Goal: Task Accomplishment & Management: Use online tool/utility

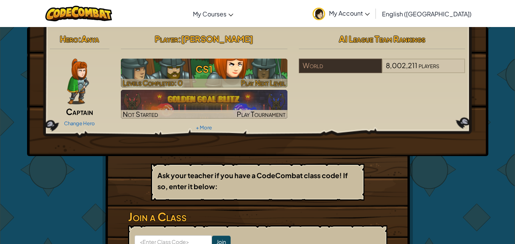
click at [208, 71] on h3 "CS1" at bounding box center [204, 69] width 167 height 17
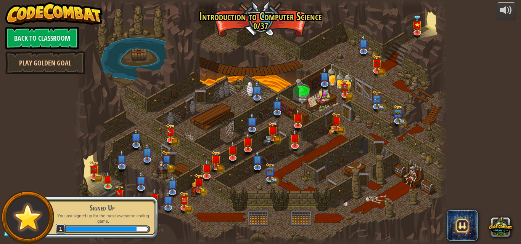
click at [126, 206] on div "Signed Up" at bounding box center [102, 208] width 96 height 11
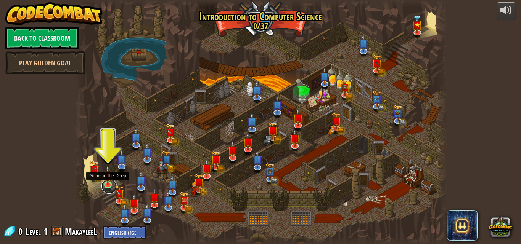
click at [105, 190] on link at bounding box center [108, 186] width 15 height 15
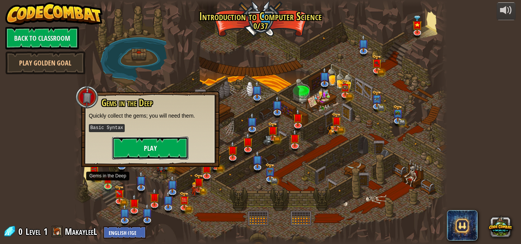
click at [158, 142] on button "Play" at bounding box center [150, 148] width 76 height 23
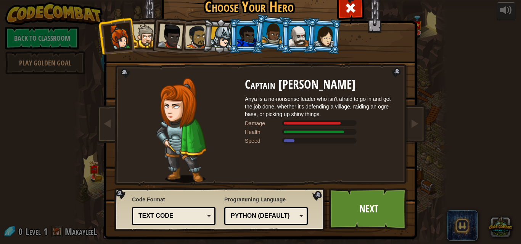
click at [154, 40] on li at bounding box center [167, 34] width 37 height 37
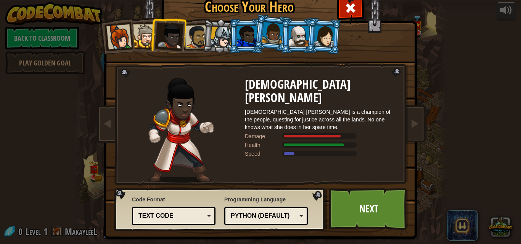
click at [221, 42] on div at bounding box center [221, 38] width 22 height 22
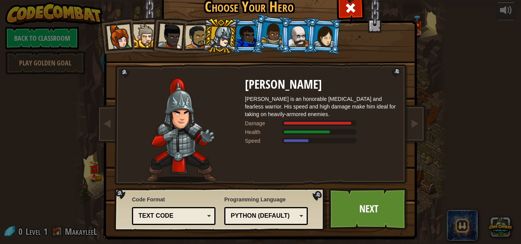
click at [310, 31] on li at bounding box center [323, 36] width 37 height 37
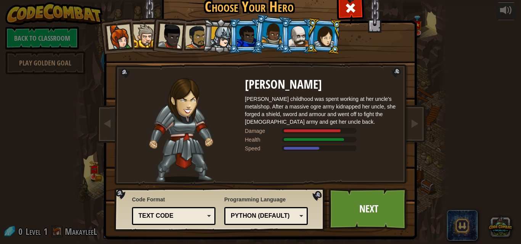
click at [288, 34] on div at bounding box center [298, 36] width 20 height 21
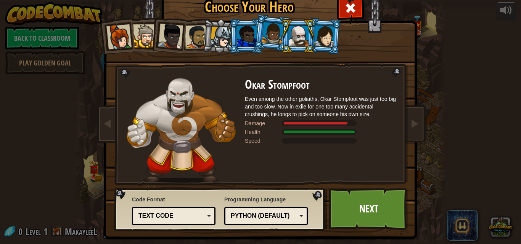
click at [314, 37] on div at bounding box center [324, 36] width 21 height 22
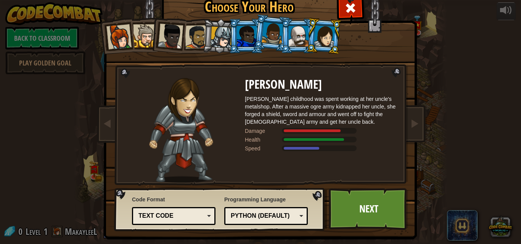
click at [314, 37] on div at bounding box center [324, 36] width 21 height 22
click at [109, 36] on div at bounding box center [118, 36] width 25 height 25
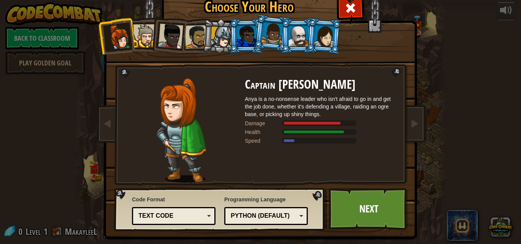
click at [322, 43] on div at bounding box center [324, 36] width 21 height 22
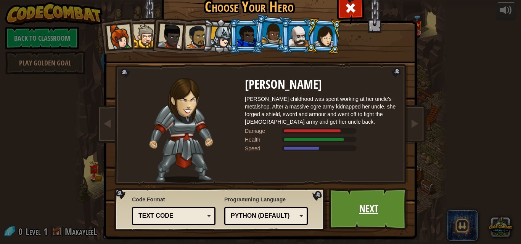
click at [368, 219] on link "Next" at bounding box center [368, 209] width 80 height 42
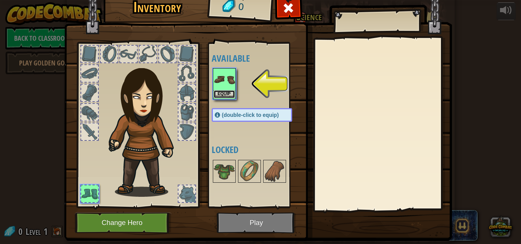
click at [223, 93] on button "Equip" at bounding box center [223, 94] width 21 height 8
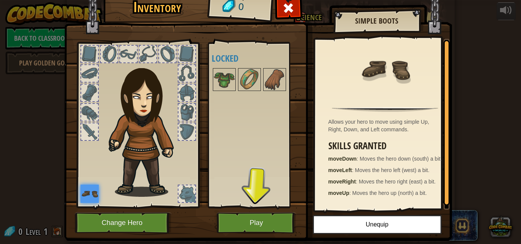
click at [86, 78] on div at bounding box center [89, 73] width 17 height 17
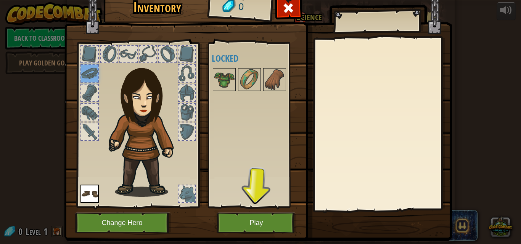
click at [86, 89] on div at bounding box center [89, 93] width 17 height 17
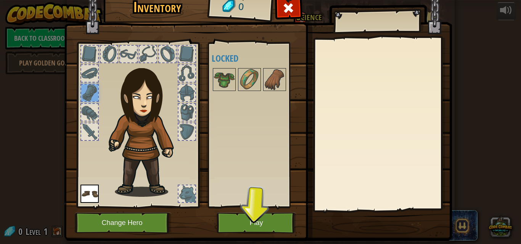
click at [128, 53] on div at bounding box center [128, 54] width 17 height 17
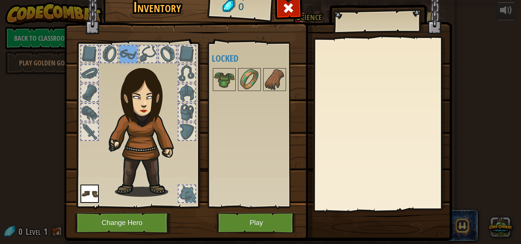
click at [179, 195] on div at bounding box center [186, 194] width 17 height 17
click at [213, 77] on img at bounding box center [223, 79] width 21 height 21
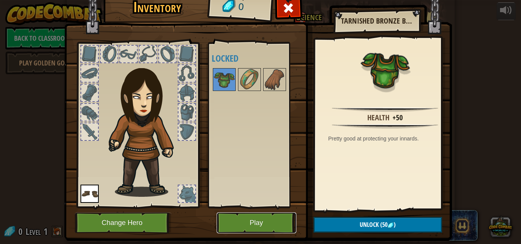
click at [259, 228] on button "Play" at bounding box center [256, 223] width 80 height 21
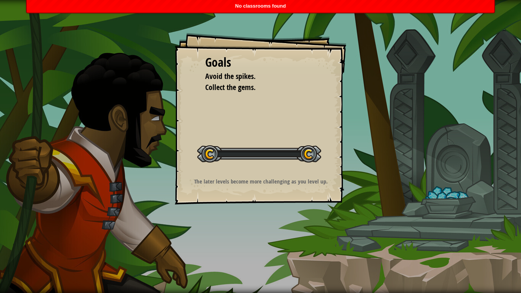
drag, startPoint x: 212, startPoint y: 151, endPoint x: 288, endPoint y: 159, distance: 76.0
click at [288, 159] on div at bounding box center [259, 153] width 124 height 17
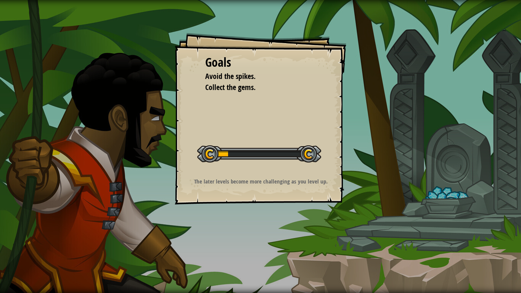
click at [306, 152] on div at bounding box center [259, 153] width 124 height 17
click at [245, 143] on div "Start Level" at bounding box center [259, 153] width 124 height 30
